Goal: Task Accomplishment & Management: Complete application form

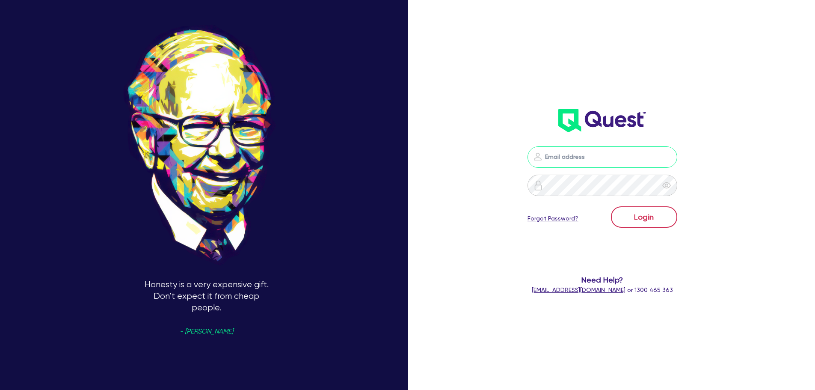
type input "nick.alembakis@quest.finance"
click at [665, 216] on button "Login" at bounding box center [644, 216] width 66 height 21
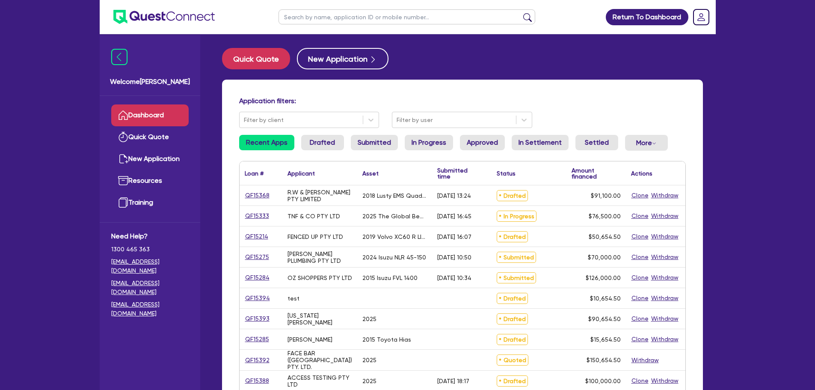
click at [325, 25] on ul at bounding box center [407, 17] width 274 height 34
click at [326, 16] on input "text" at bounding box center [406, 16] width 257 height 15
paste input "QF14978"
type input "QF14978"
click at [521, 13] on button "submit" at bounding box center [528, 19] width 14 height 12
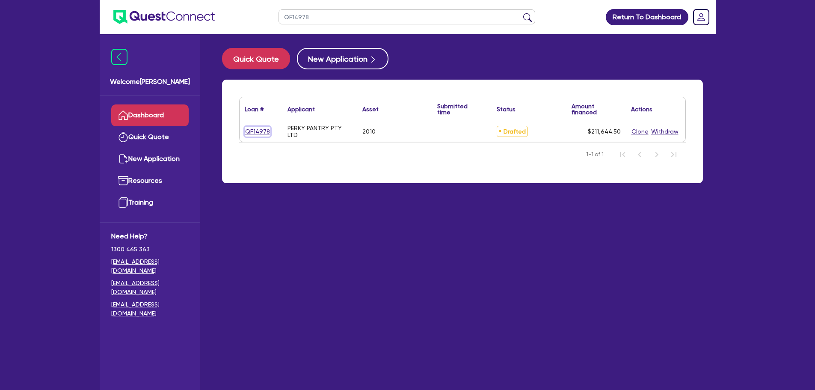
click at [253, 132] on link "QF14978" at bounding box center [258, 132] width 26 height 10
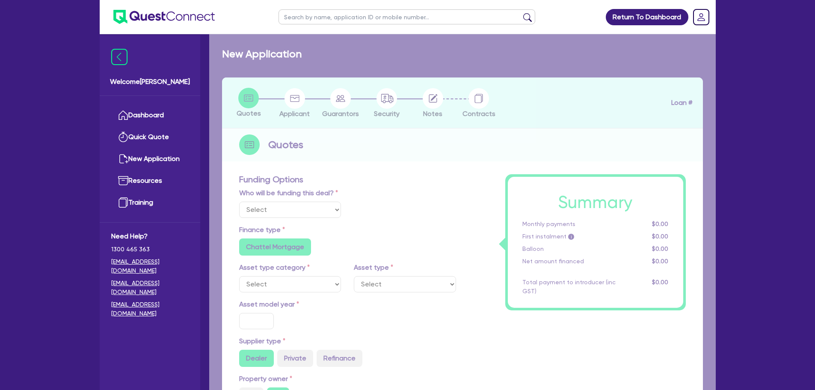
select select "CARS_AND_LIGHT_TRUCKS"
type input "2010"
radio input "false"
radio input "true"
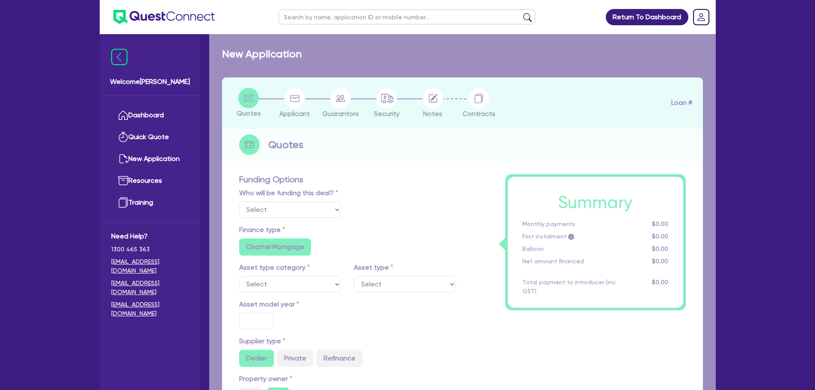
type input "280,000"
type input "70,000"
type input "20"
type input "56,000"
type input "5"
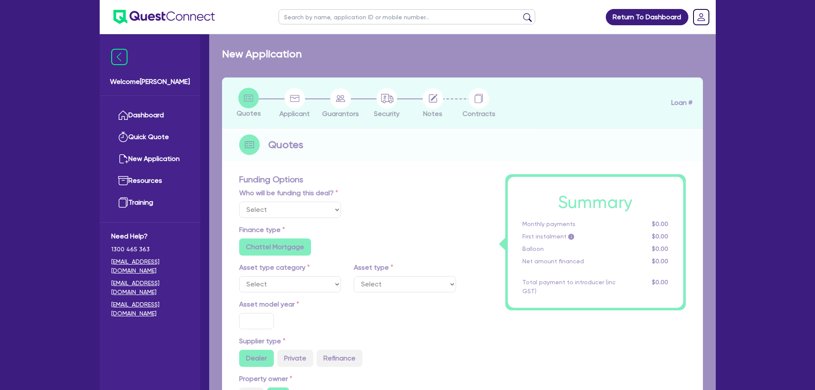
type input "10,582.23"
type input "12.5"
radio input "false"
type input "900"
radio input "true"
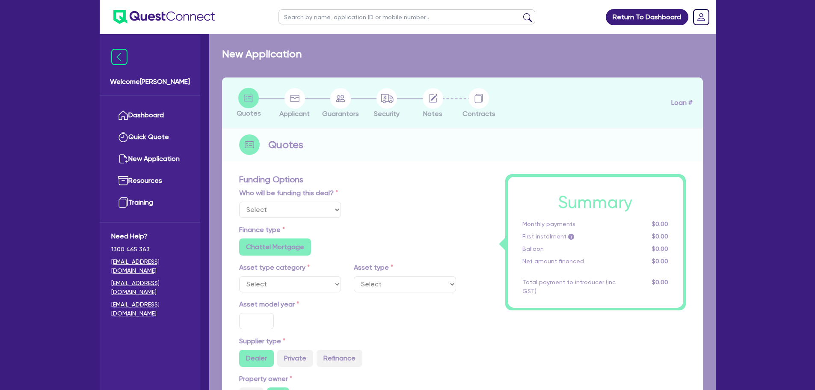
radio input "true"
select select "PASSENGER_VEHICLES"
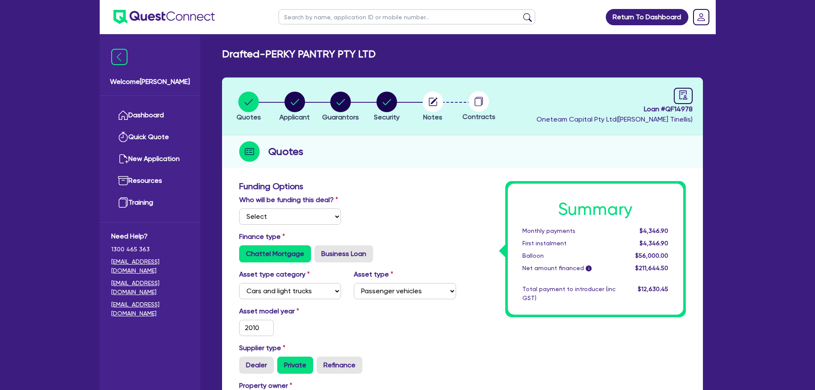
click at [274, 230] on div "Who will be funding this deal? Select I will fund 100% I will co-fund with Ques…" at bounding box center [348, 213] width 230 height 37
click at [273, 222] on select "Select I will fund 100% I will co-fund with Quest I want Quest to fund 100% Oth…" at bounding box center [290, 216] width 102 height 16
select select "Other"
click at [239, 208] on select "Select I will fund 100% I will co-fund with Quest I want Quest to fund 100% Oth…" at bounding box center [290, 216] width 102 height 16
type input "280,000"
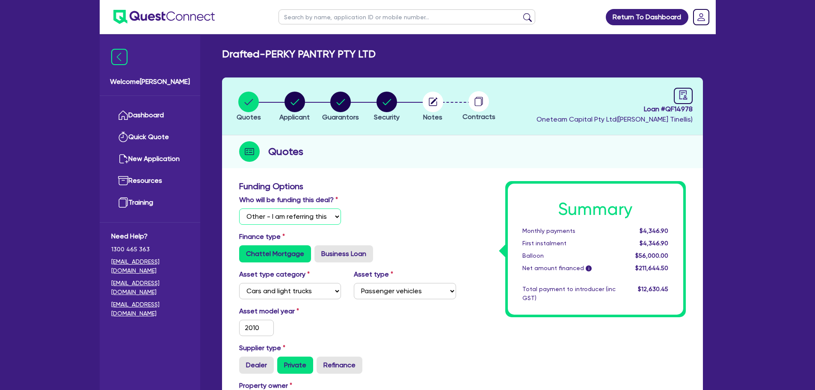
type input "70,000"
type input "56,000"
type input "10,582.23"
type input "280,000"
type input "70,000"
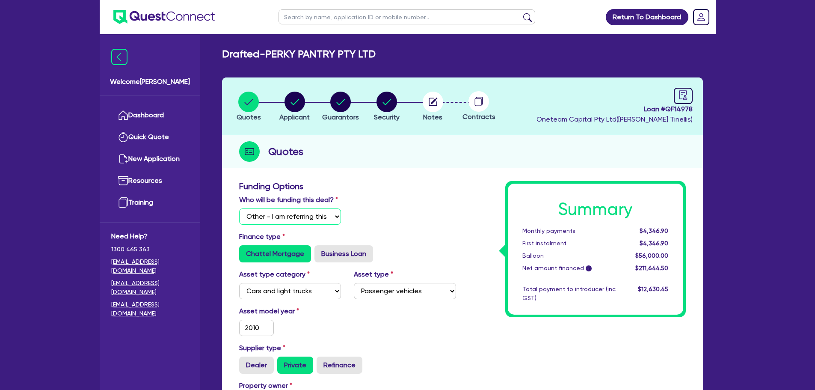
type input "56,000"
type input "10,582.23"
click at [487, 163] on div "Quotes" at bounding box center [462, 151] width 481 height 33
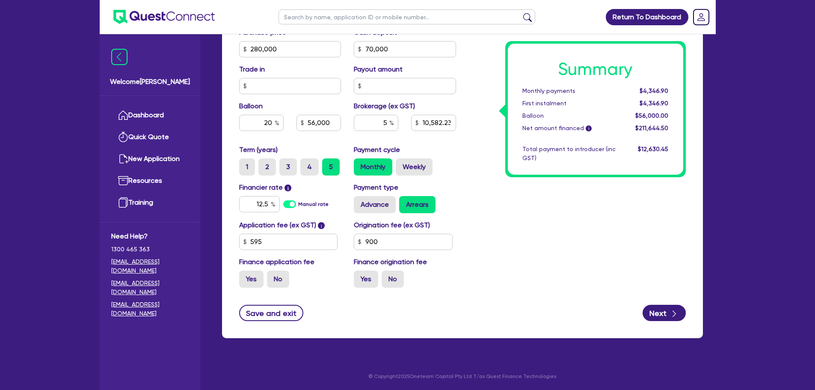
scroll to position [438, 0]
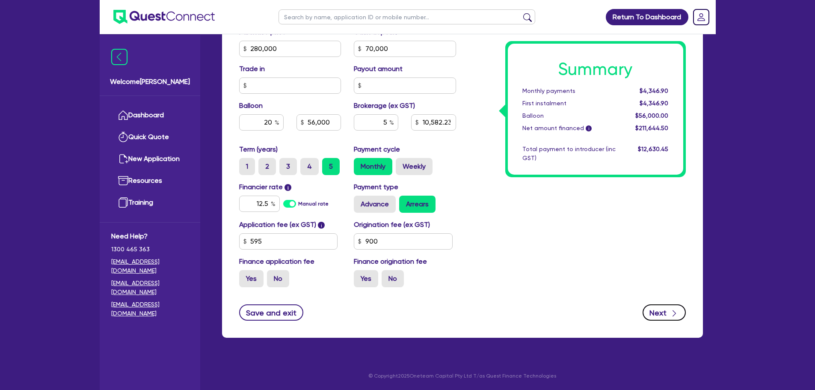
click at [674, 320] on button "Next" at bounding box center [664, 312] width 43 height 16
type input "280,000"
type input "70,000"
type input "56,000"
type input "10,582.23"
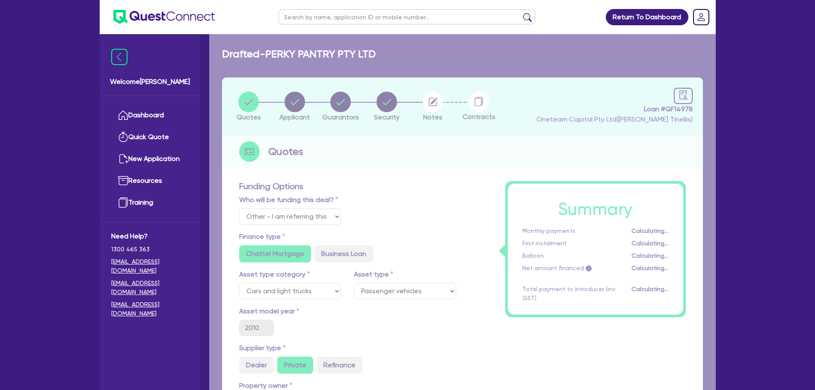
select select "COMPANY"
select select "ACCOMODATION_FOOD"
select select "CAFES"
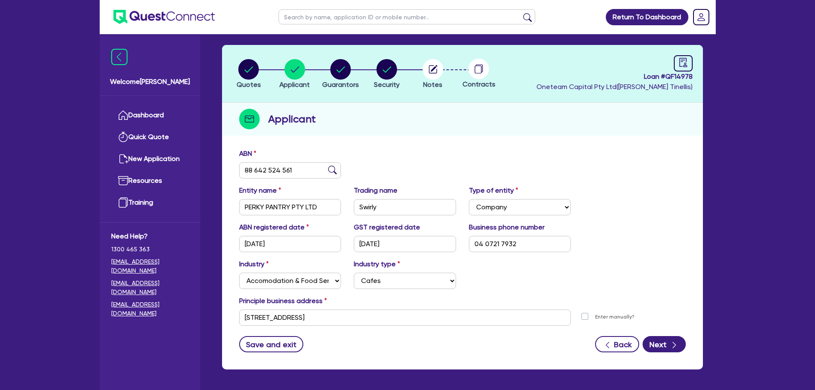
scroll to position [64, 0]
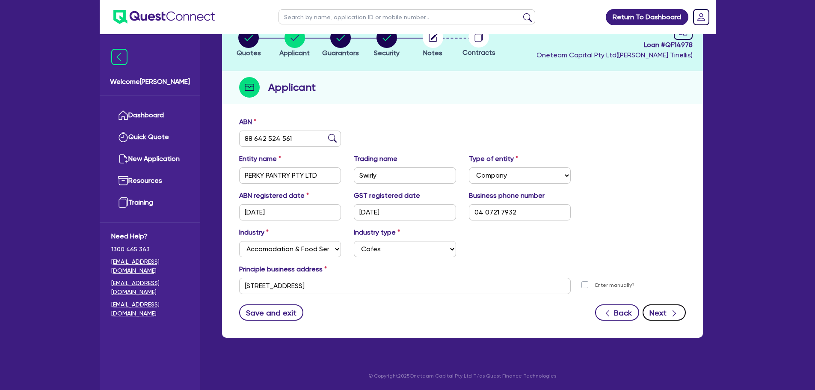
click at [671, 312] on icon "button" at bounding box center [674, 313] width 9 height 9
select select "MR"
select select "[GEOGRAPHIC_DATA]"
select select "MARRIED"
select select "CASH"
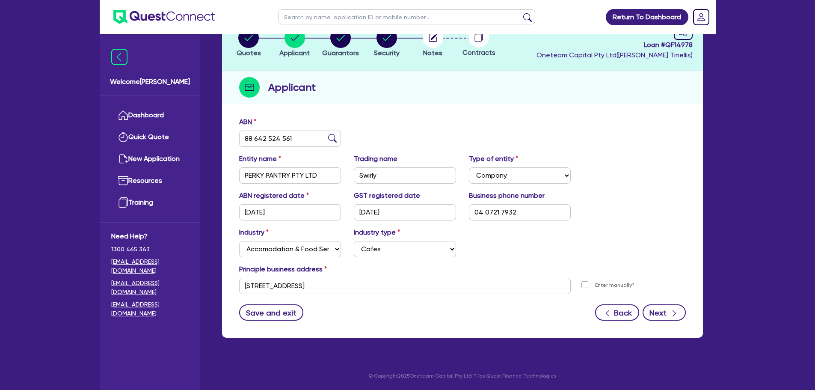
select select "PROPERTY"
select select "VEHICLE"
select select "EQUIPMENT"
select select "OTHER"
select select "HOUSEHOLD_PERSONAL"
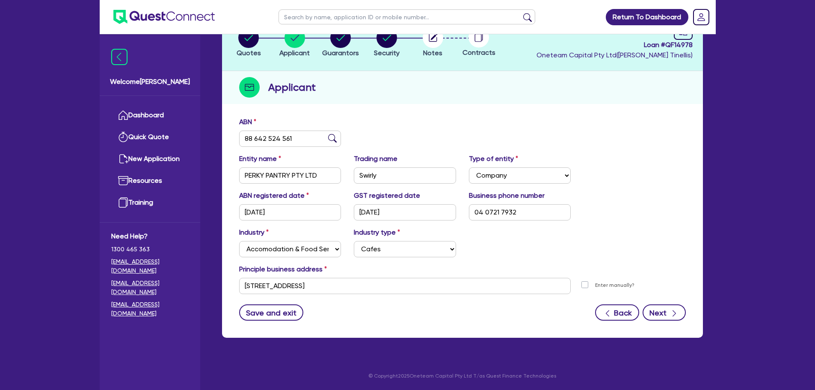
select select "MORTGAGE"
select select "VEHICLE_LOAN"
select select "MRS"
select select "[GEOGRAPHIC_DATA]"
select select "MARRIED"
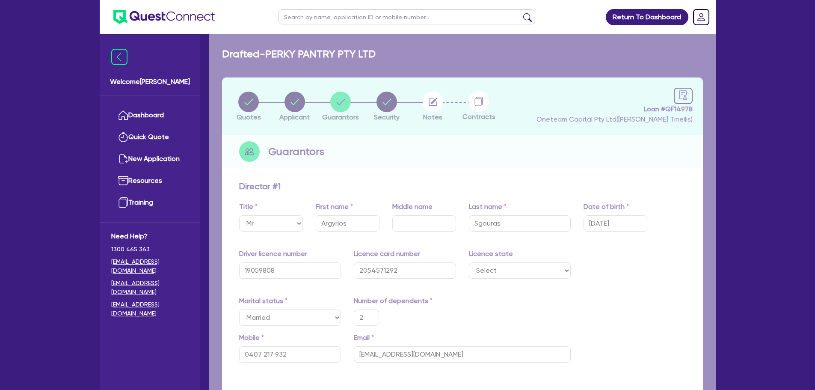
type input "2"
type input "0407 217 932"
type input "60,000"
type input "2,400,000"
type input "120,000"
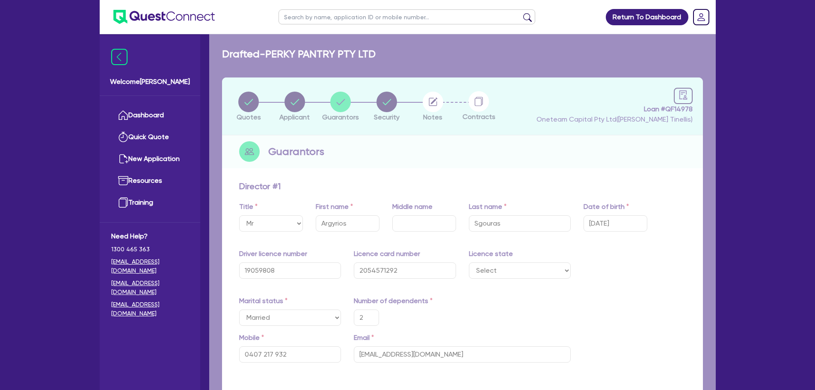
type input "70,000"
type input "200,000"
type input "120,000"
type input "1,920,000"
type input "10,500"
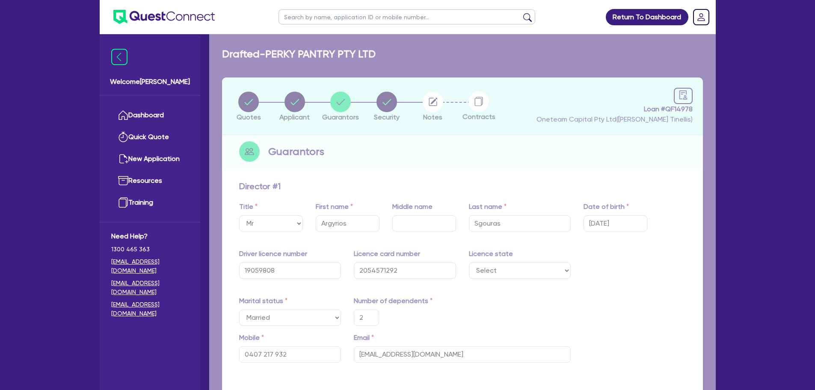
type input "23,000"
type input "1,050"
type input "2"
type input "0424 779 490"
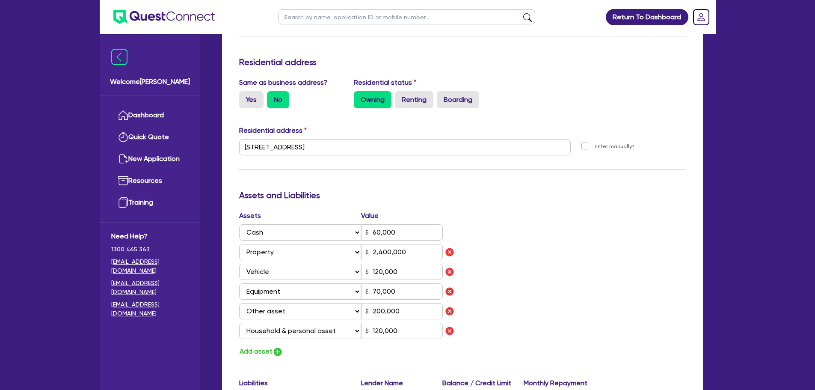
scroll to position [356, 0]
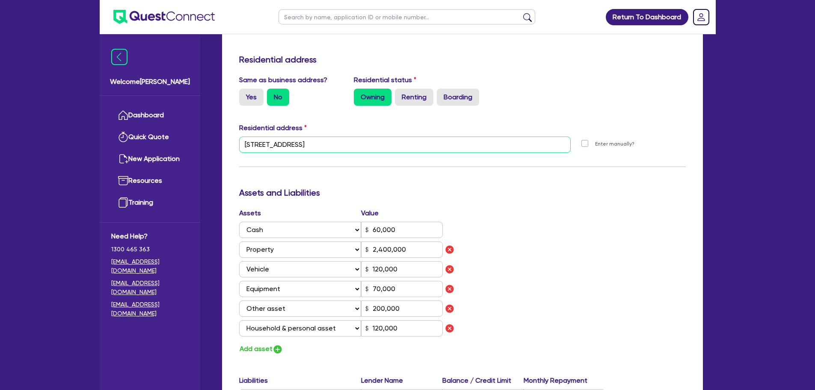
click at [272, 145] on input "[STREET_ADDRESS]" at bounding box center [405, 144] width 332 height 16
click at [274, 145] on input "[STREET_ADDRESS]" at bounding box center [405, 144] width 332 height 16
click at [566, 195] on h3 "Assets and Liabilities" at bounding box center [462, 192] width 447 height 10
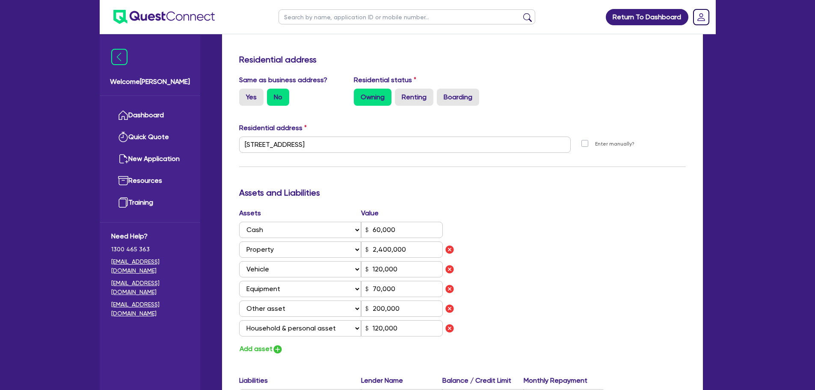
click at [595, 143] on label "Enter manually?" at bounding box center [614, 144] width 39 height 8
click at [583, 143] on input "Enter manually?" at bounding box center [586, 143] width 7 height 8
checkbox input "true"
type input "2"
type input "0407 217 932"
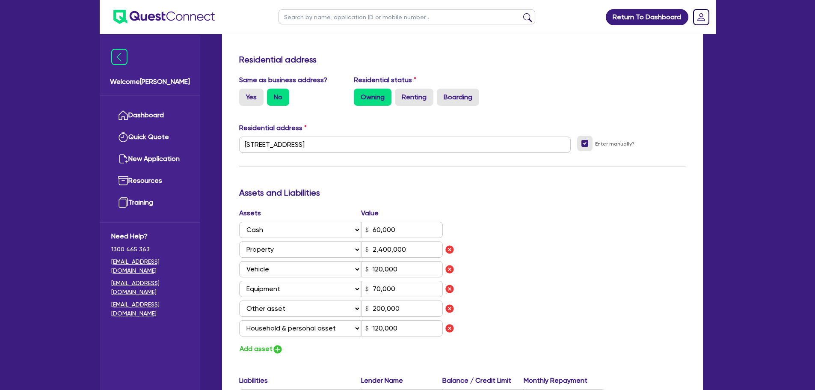
select select
type input "60,000"
type input "2,400,000"
type input "120,000"
type input "70,000"
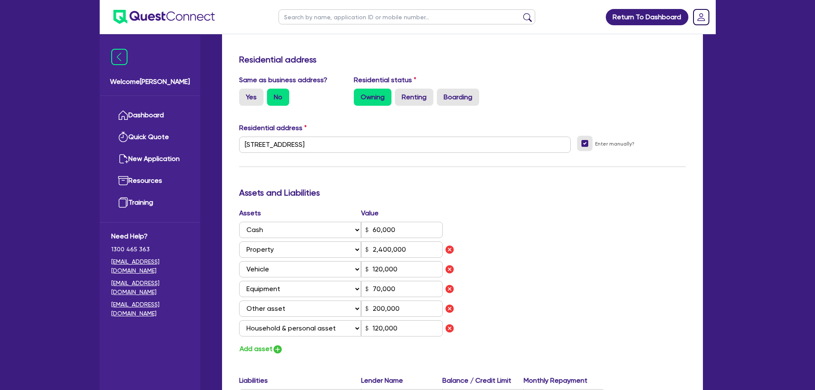
type input "200,000"
type input "120,000"
type input "1,920,000"
type input "10,500"
type input "23,000"
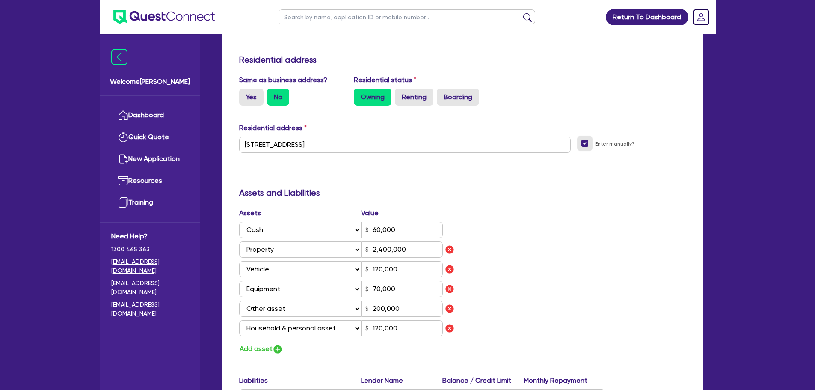
type input "1,050"
type input "2"
type input "0424779490"
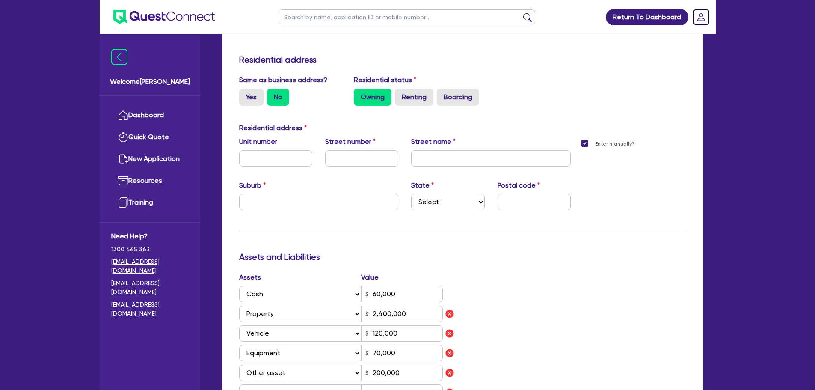
click at [580, 142] on div "Enter manually?" at bounding box center [634, 179] width 115 height 87
click at [578, 104] on div "Same as business address? Yes No Residential status Owning Renting Boarding" at bounding box center [462, 94] width 459 height 38
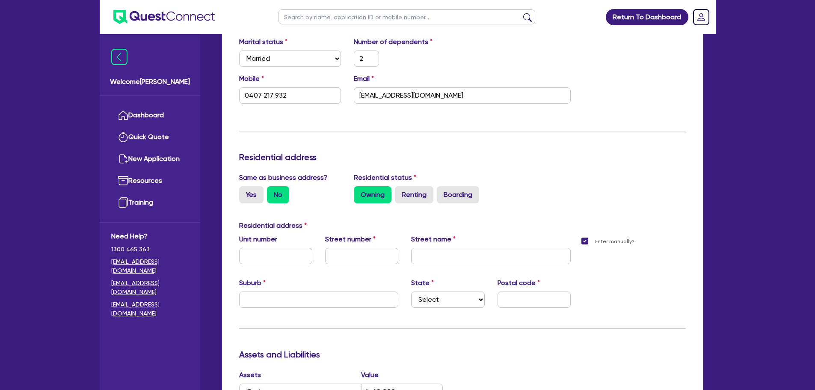
scroll to position [142, 0]
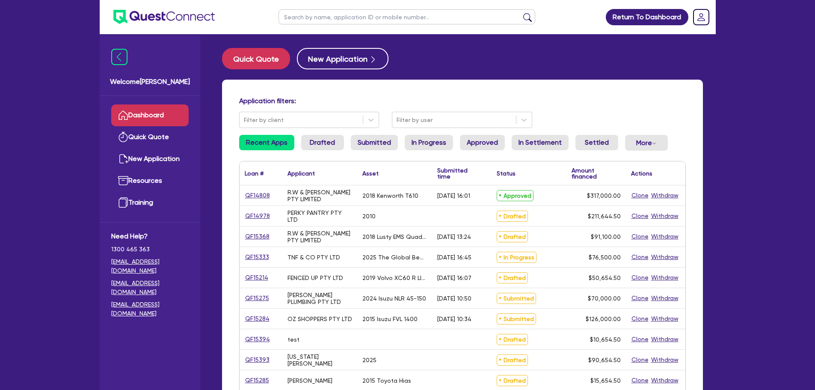
click at [343, 16] on input "text" at bounding box center [406, 16] width 257 height 15
click at [257, 215] on link "QF14978" at bounding box center [258, 216] width 26 height 10
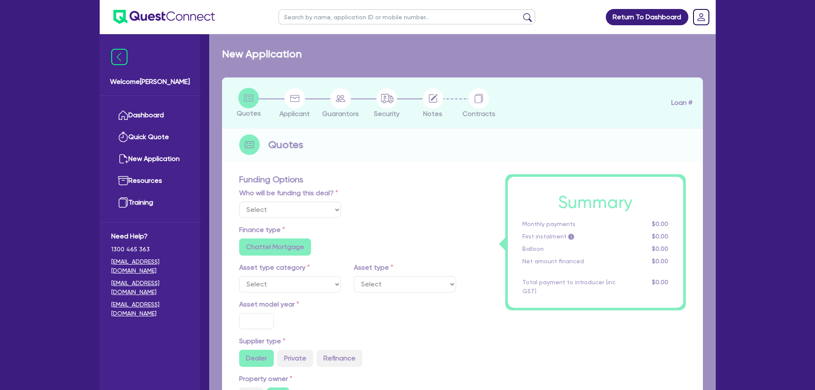
select select "Other"
select select "CARS_AND_LIGHT_TRUCKS"
type input "2010"
radio input "false"
radio input "true"
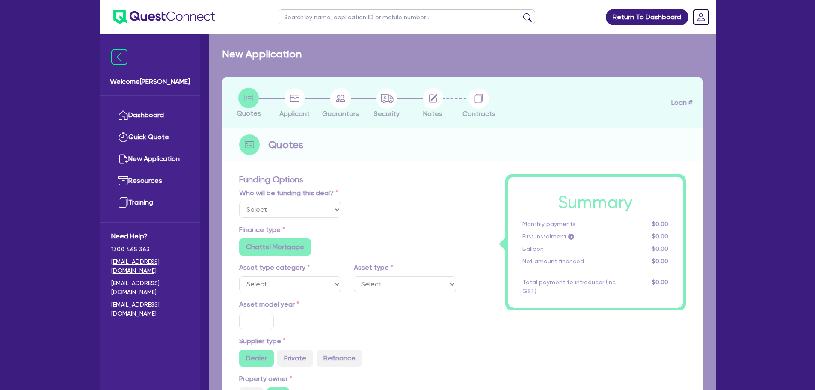
radio input "true"
type input "280,000"
type input "70,000"
type input "20"
type input "56,000"
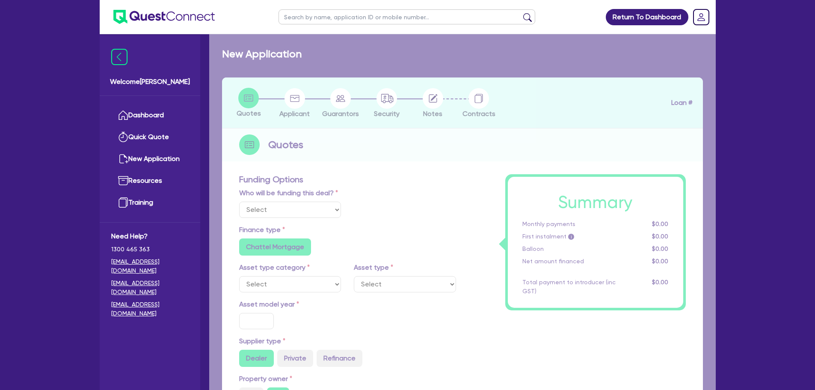
type input "5"
type input "10,582.23"
type input "12.5"
radio input "false"
type input "900"
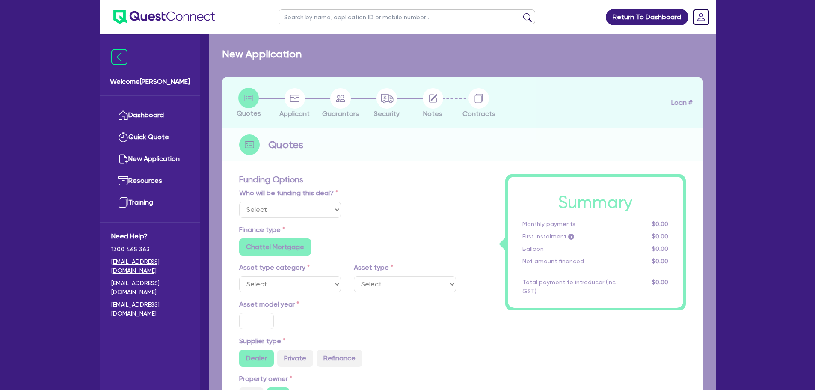
radio input "true"
select select "PASSENGER_VEHICLES"
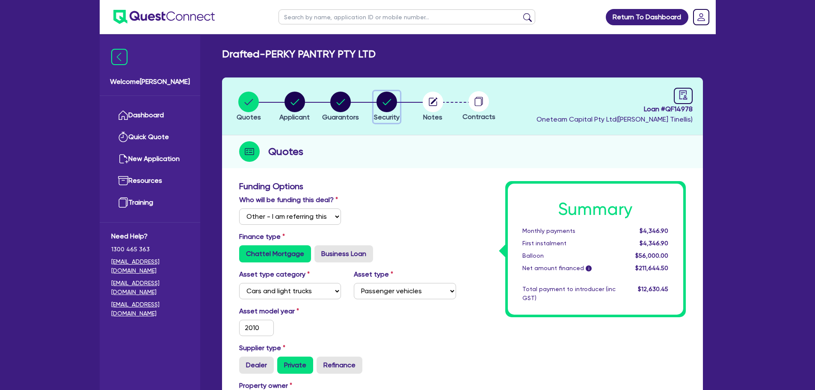
click at [382, 103] on circle "button" at bounding box center [386, 102] width 21 height 21
select select "CARS_AND_LIGHT_TRUCKS"
select select "PASSENGER_VEHICLES"
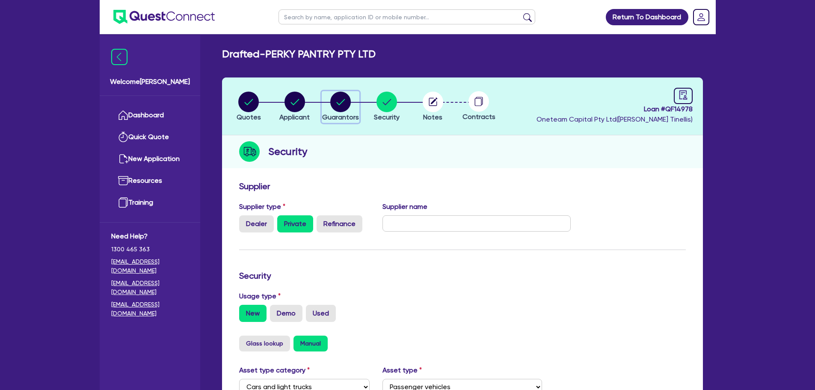
click at [341, 103] on circle "button" at bounding box center [340, 102] width 21 height 21
select select "MR"
select select "[GEOGRAPHIC_DATA]"
select select "MARRIED"
select select "CASH"
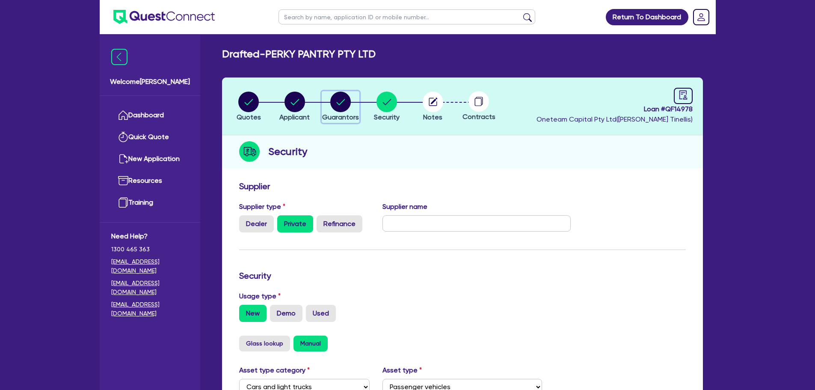
select select "PROPERTY"
select select "VEHICLE"
select select "EQUIPMENT"
select select "OTHER"
select select "HOUSEHOLD_PERSONAL"
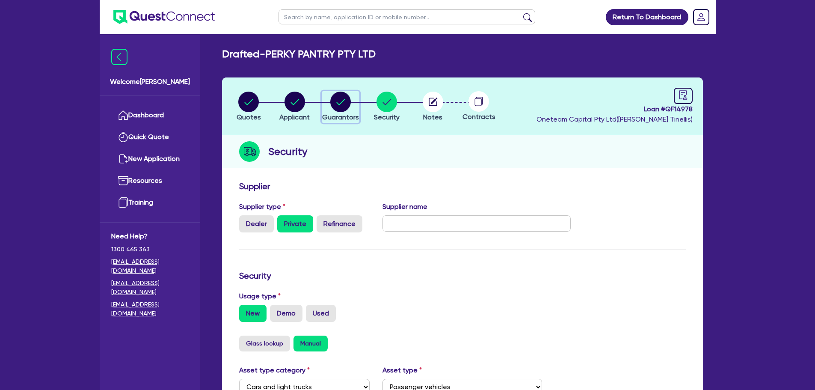
select select "MORTGAGE"
select select "VEHICLE_LOAN"
select select "MRS"
select select "[GEOGRAPHIC_DATA]"
select select "MARRIED"
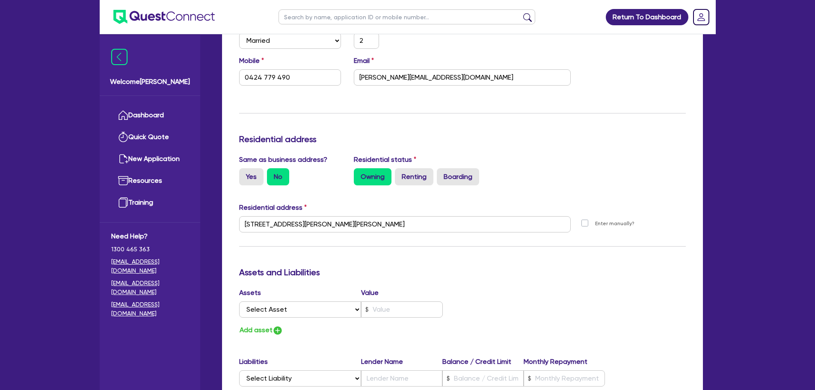
scroll to position [1344, 0]
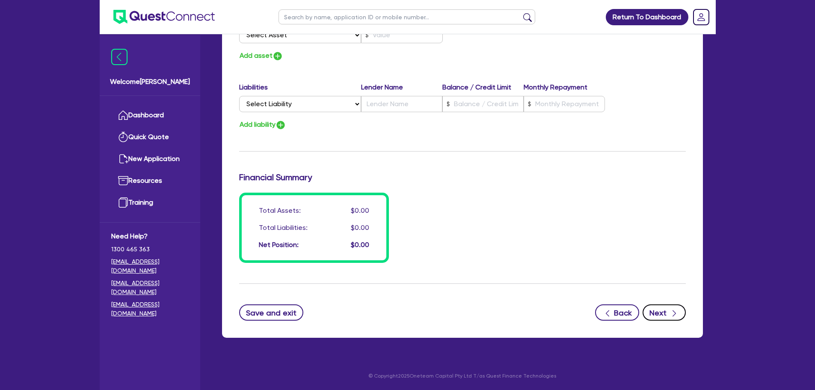
click at [675, 314] on icon "button" at bounding box center [674, 313] width 9 height 9
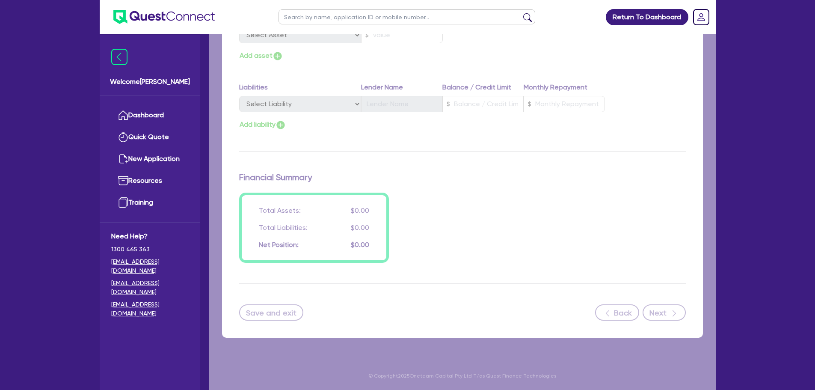
select select "CARS_AND_LIGHT_TRUCKS"
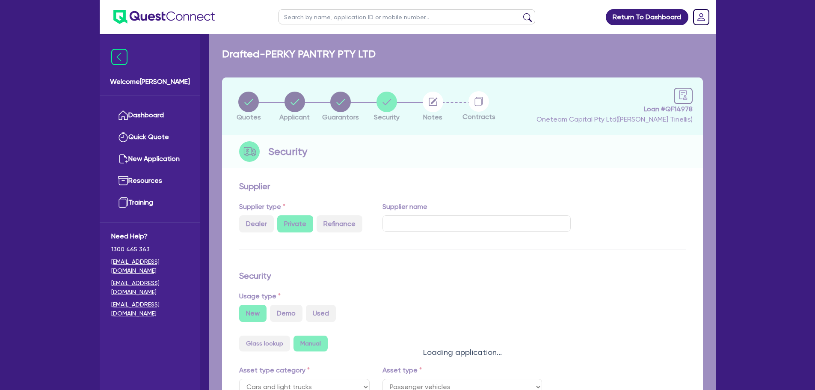
select select "PASSENGER_VEHICLES"
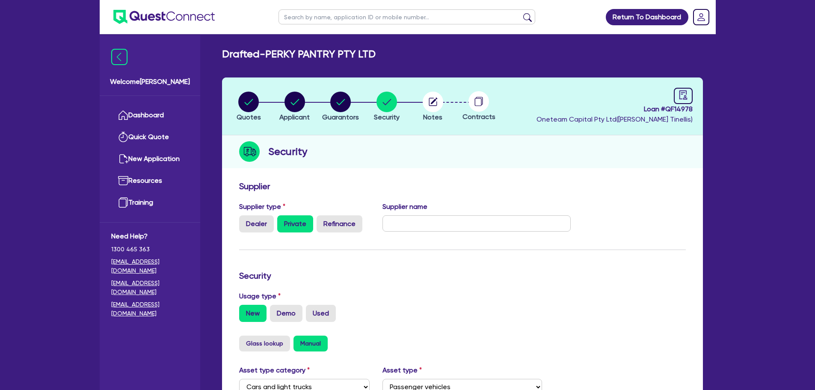
click at [533, 181] on h3 "Supplier" at bounding box center [462, 186] width 447 height 10
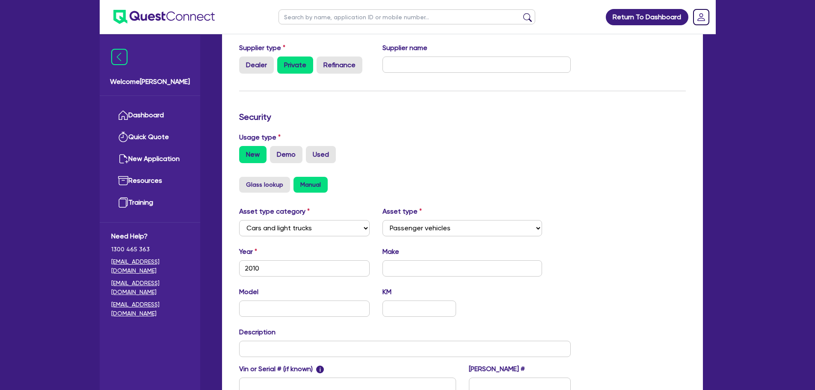
scroll to position [214, 0]
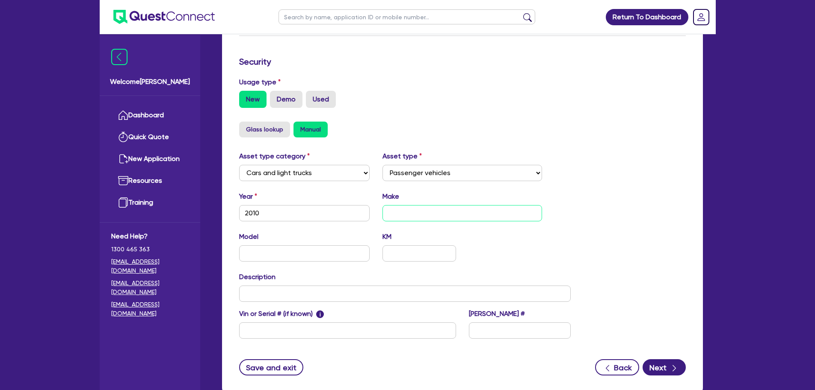
click at [444, 216] on input "text" at bounding box center [462, 213] width 160 height 16
type input "Porsche"
click at [581, 199] on div "Asset type category Select Cars and light trucks Primary assets Secondary asset…" at bounding box center [462, 250] width 459 height 198
click at [323, 255] on input "text" at bounding box center [304, 253] width 131 height 16
type input "911"
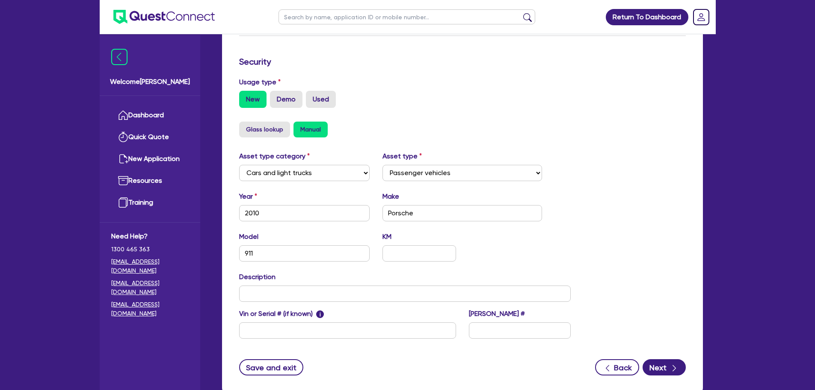
click at [563, 227] on div "Year [DATE] Make Porsche" at bounding box center [405, 209] width 345 height 37
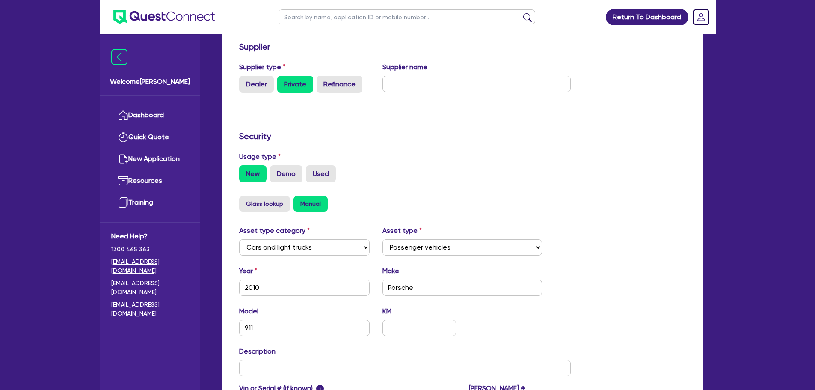
scroll to position [269, 0]
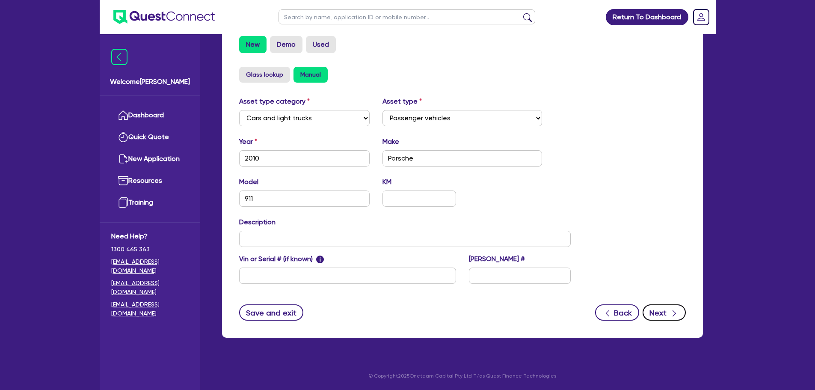
click at [654, 311] on button "Next" at bounding box center [664, 312] width 43 height 16
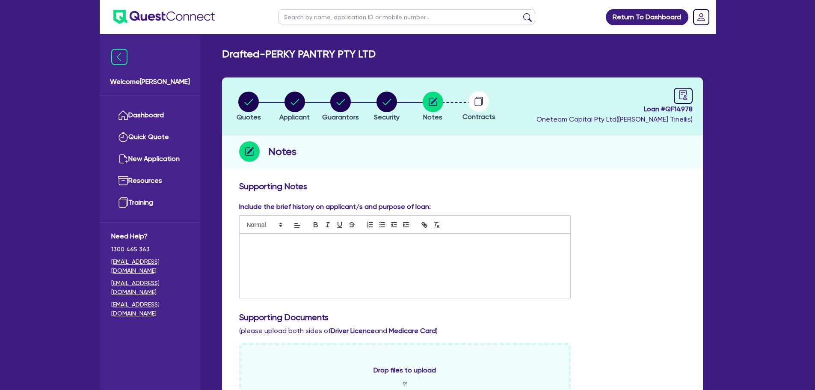
click at [609, 217] on div "Include the brief history on applicant/s and purpose of loan:" at bounding box center [462, 253] width 459 height 104
click at [489, 86] on header "Quotes Applicant [GEOGRAPHIC_DATA] Security Notes Contracts Loan # QF14978 Onet…" at bounding box center [462, 106] width 481 height 58
drag, startPoint x: 478, startPoint y: 103, endPoint x: 483, endPoint y: 113, distance: 11.7
click at [478, 103] on circle at bounding box center [478, 101] width 21 height 21
click at [440, 103] on circle "button" at bounding box center [433, 102] width 21 height 21
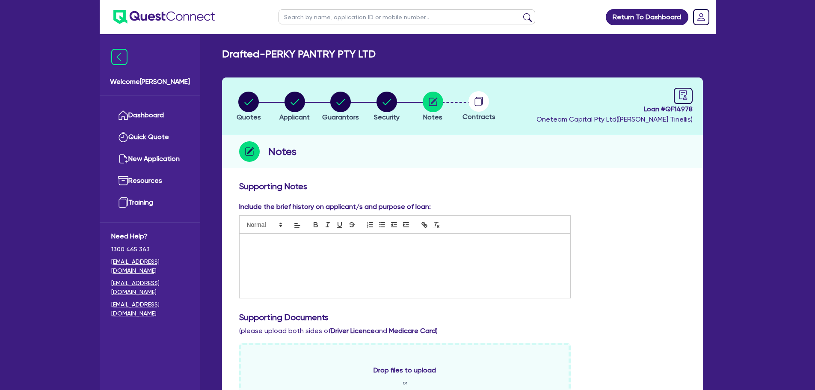
click at [531, 145] on div "Notes" at bounding box center [462, 151] width 481 height 33
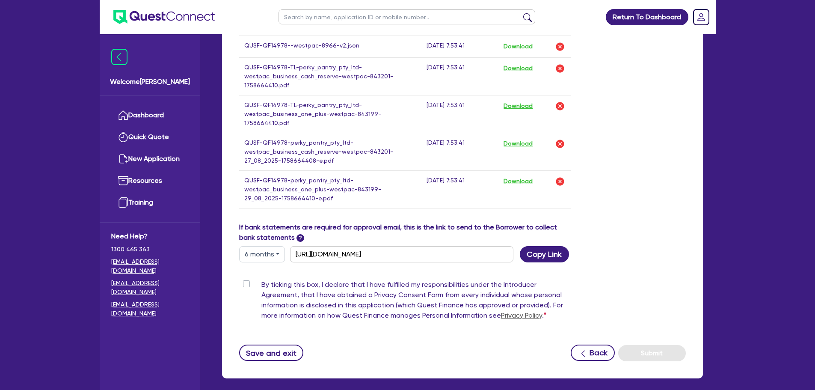
scroll to position [482, 0]
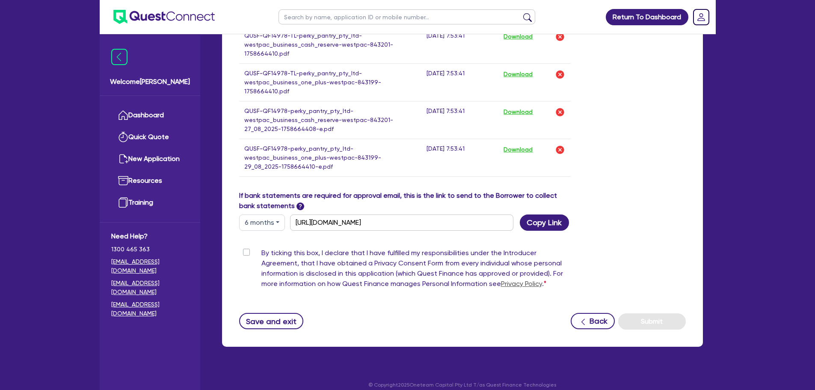
click at [261, 248] on label "By ticking this box, I declare that I have fulfilled my responsibilities under …" at bounding box center [416, 270] width 310 height 44
click at [246, 248] on input "By ticking this box, I declare that I have fulfilled my responsibilities under …" at bounding box center [242, 252] width 7 height 8
checkbox input "true"
click at [652, 316] on button "Submit" at bounding box center [652, 321] width 68 height 16
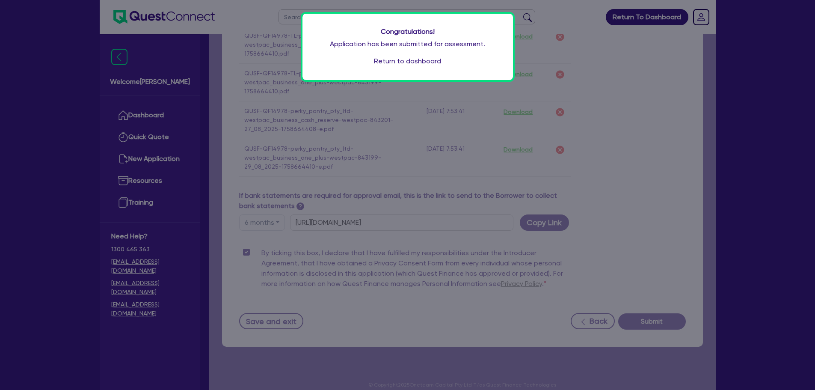
click at [425, 59] on link "Return to dashboard" at bounding box center [407, 61] width 67 height 10
